Goal: Task Accomplishment & Management: Use online tool/utility

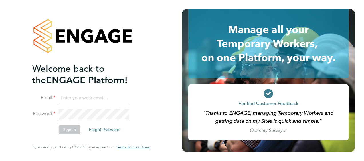
type input "[PERSON_NAME][EMAIL_ADDRESS][PERSON_NAME][DOMAIN_NAME]"
click at [66, 127] on button "Sign In" at bounding box center [70, 129] width 22 height 9
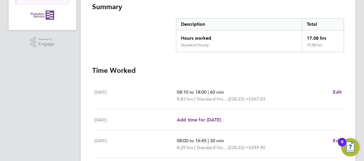
scroll to position [235, 0]
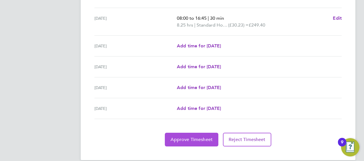
click at [183, 137] on span "Approve Timesheet" at bounding box center [192, 140] width 42 height 6
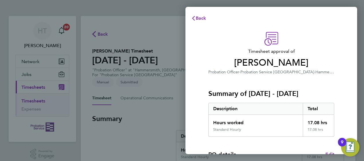
scroll to position [112, 0]
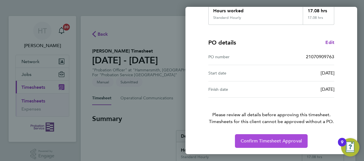
click at [238, 142] on button "Confirm Timesheet Approval" at bounding box center [271, 142] width 73 height 14
